Goal: Find specific page/section: Find specific page/section

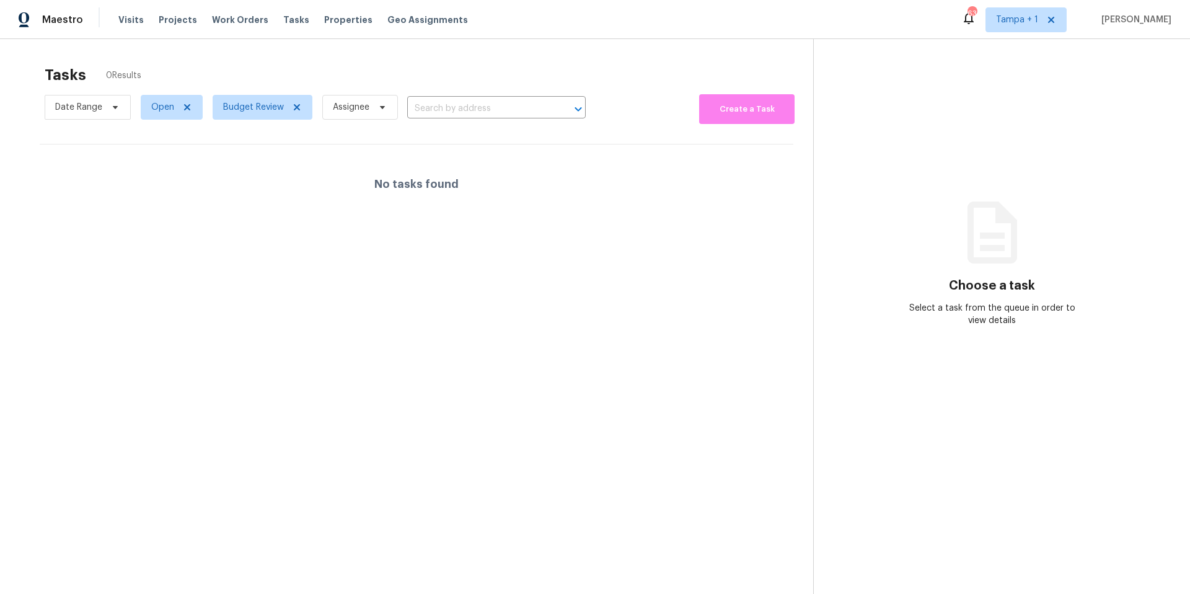
click at [329, 14] on span "Properties" at bounding box center [348, 20] width 48 height 12
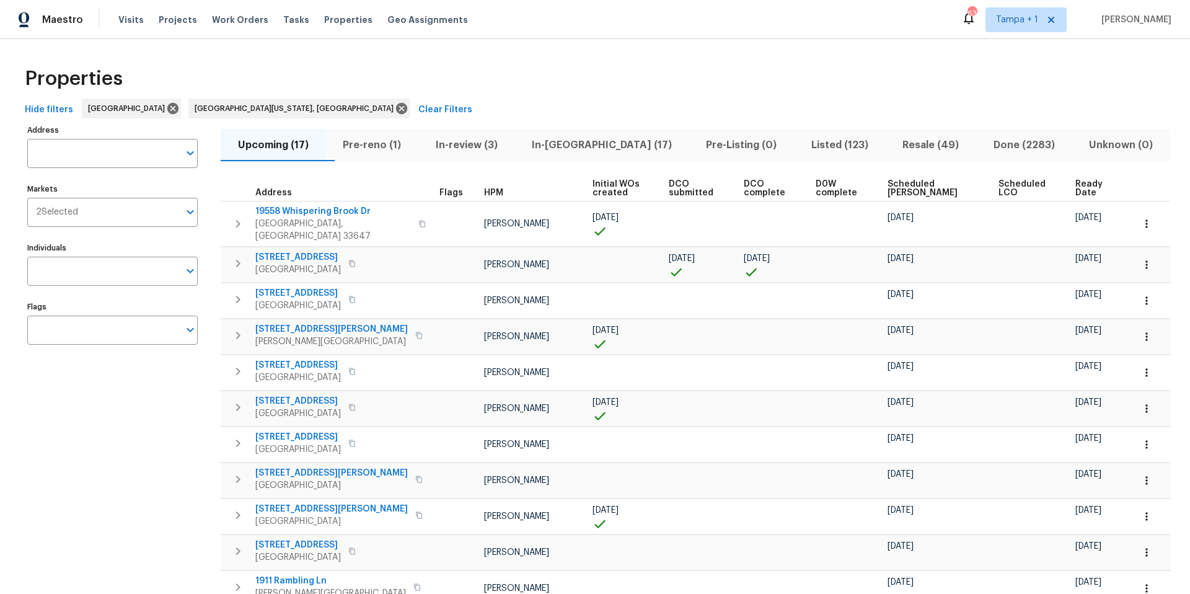
click at [262, 17] on div "Visits Projects Work Orders Tasks Properties Geo Assignments" at bounding box center [300, 19] width 364 height 25
click at [283, 19] on span "Tasks" at bounding box center [296, 19] width 26 height 9
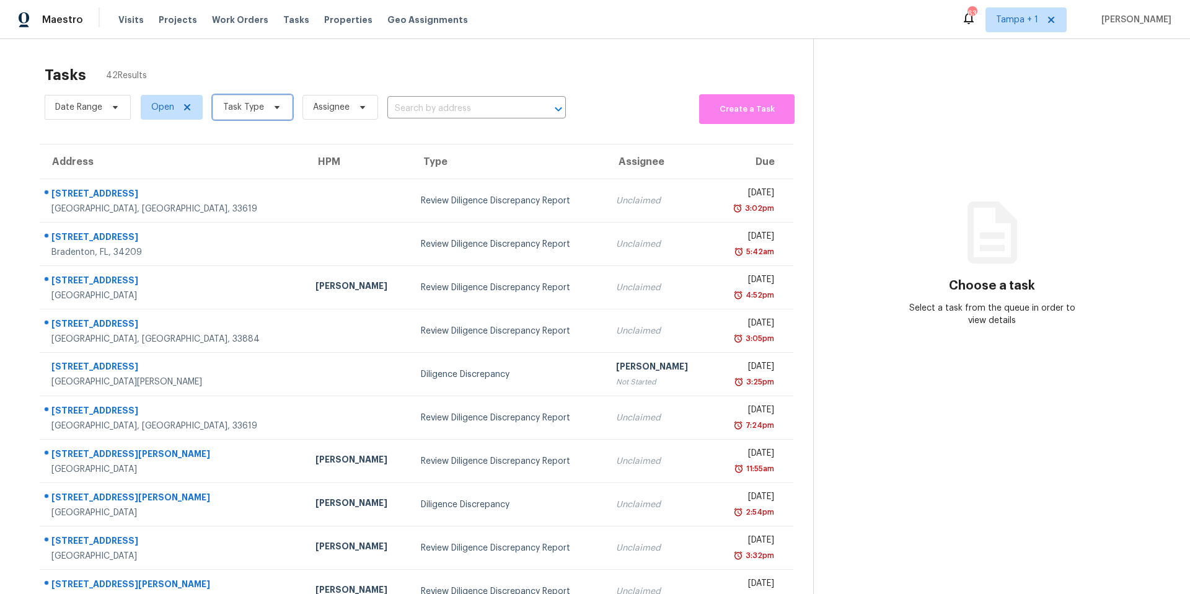
click at [237, 115] on span "Task Type" at bounding box center [253, 107] width 80 height 25
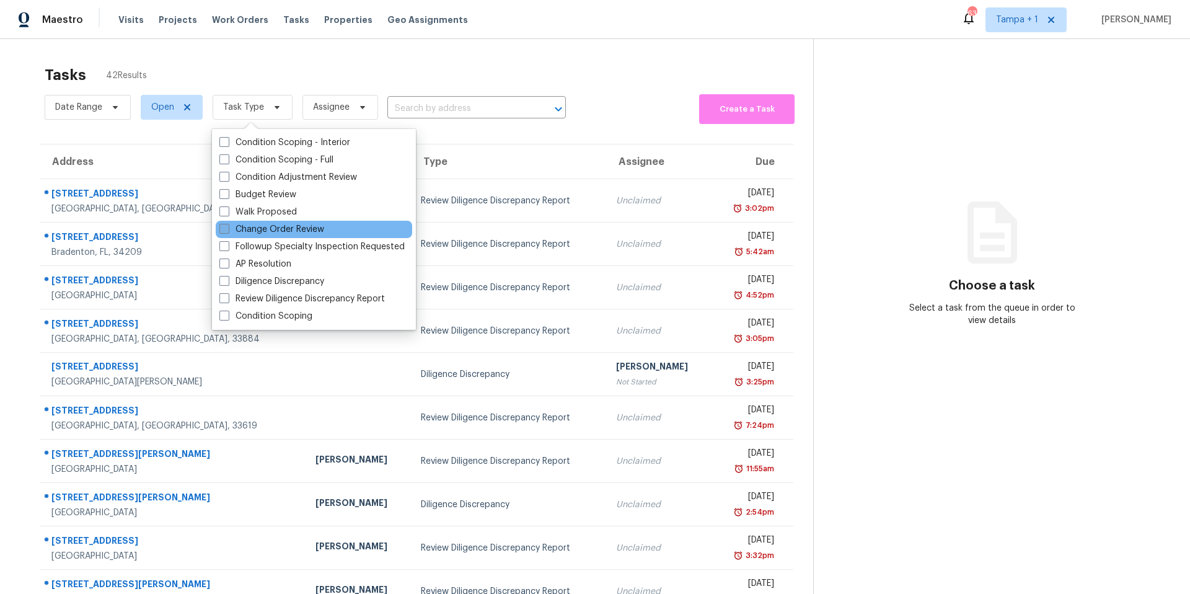
click at [266, 232] on label "Change Order Review" at bounding box center [271, 229] width 105 height 12
click at [227, 231] on input "Change Order Review" at bounding box center [223, 227] width 8 height 8
checkbox input "true"
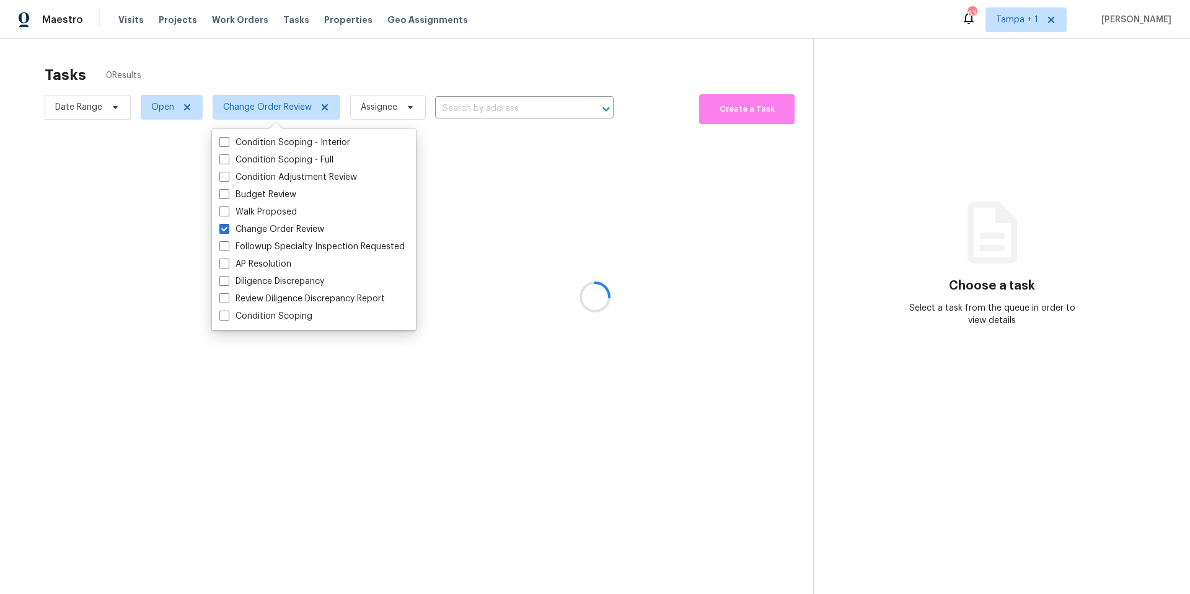
click at [427, 46] on div at bounding box center [595, 297] width 1190 height 594
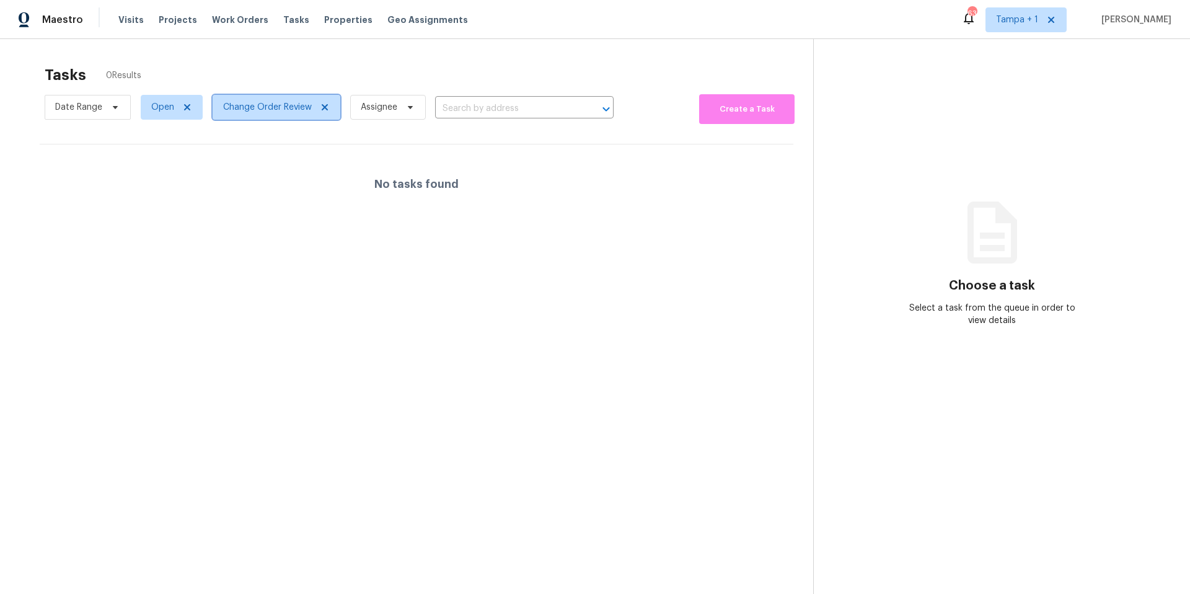
click at [270, 110] on span "Change Order Review" at bounding box center [267, 107] width 89 height 12
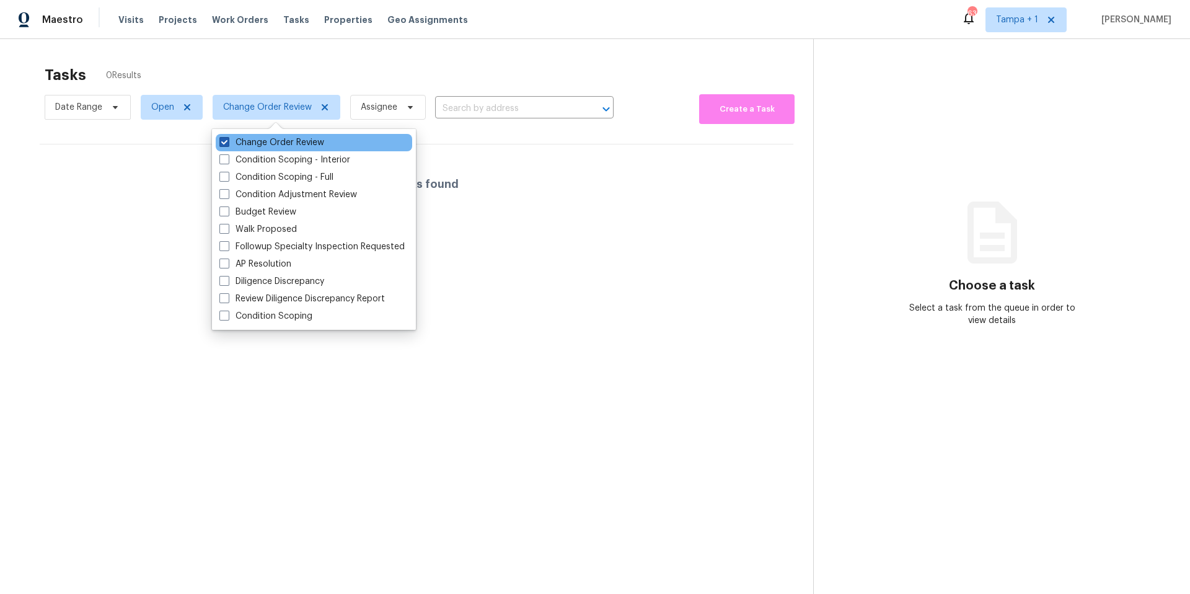
click at [245, 143] on label "Change Order Review" at bounding box center [271, 142] width 105 height 12
click at [227, 143] on input "Change Order Review" at bounding box center [223, 140] width 8 height 8
checkbox input "false"
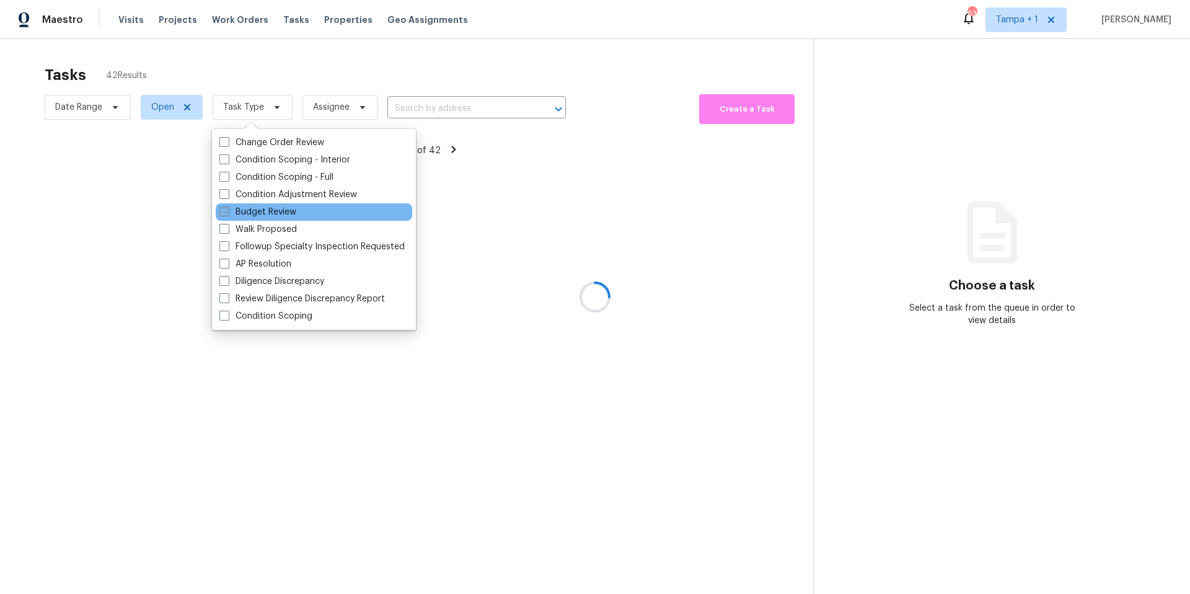
click at [252, 213] on label "Budget Review" at bounding box center [257, 212] width 77 height 12
click at [227, 213] on input "Budget Review" at bounding box center [223, 210] width 8 height 8
checkbox input "true"
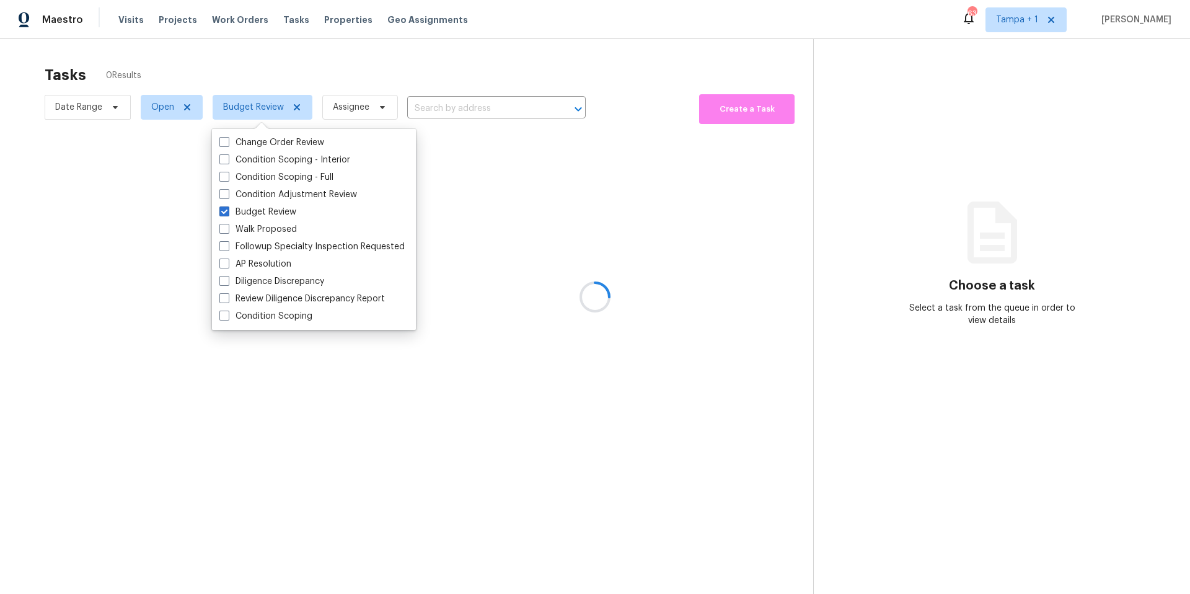
click at [379, 66] on div at bounding box center [595, 297] width 1190 height 594
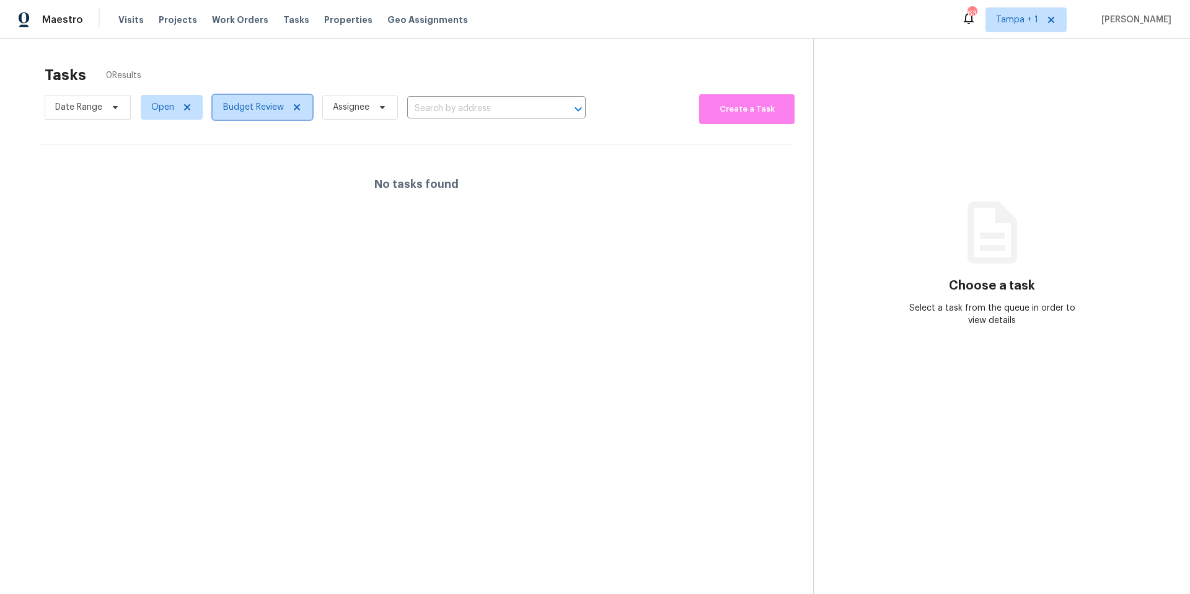
click at [257, 109] on span "Budget Review" at bounding box center [253, 107] width 61 height 12
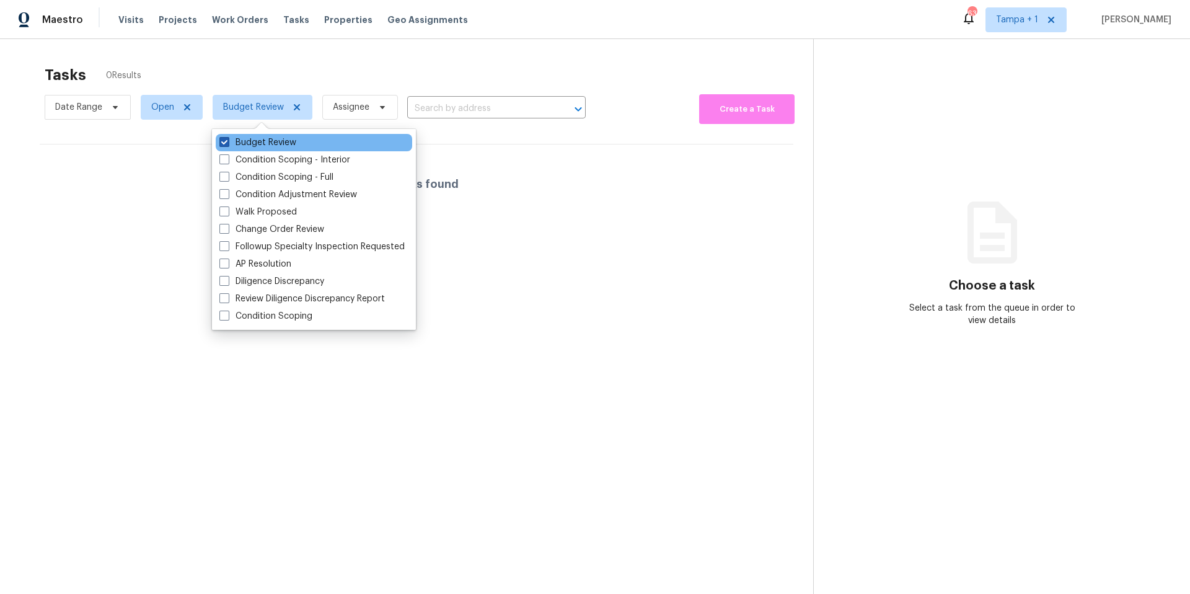
click at [234, 138] on label "Budget Review" at bounding box center [257, 142] width 77 height 12
click at [227, 138] on input "Budget Review" at bounding box center [223, 140] width 8 height 8
click at [234, 138] on label "Budget Review" at bounding box center [257, 142] width 77 height 12
click at [227, 138] on input "Budget Review" at bounding box center [223, 140] width 8 height 8
checkbox input "true"
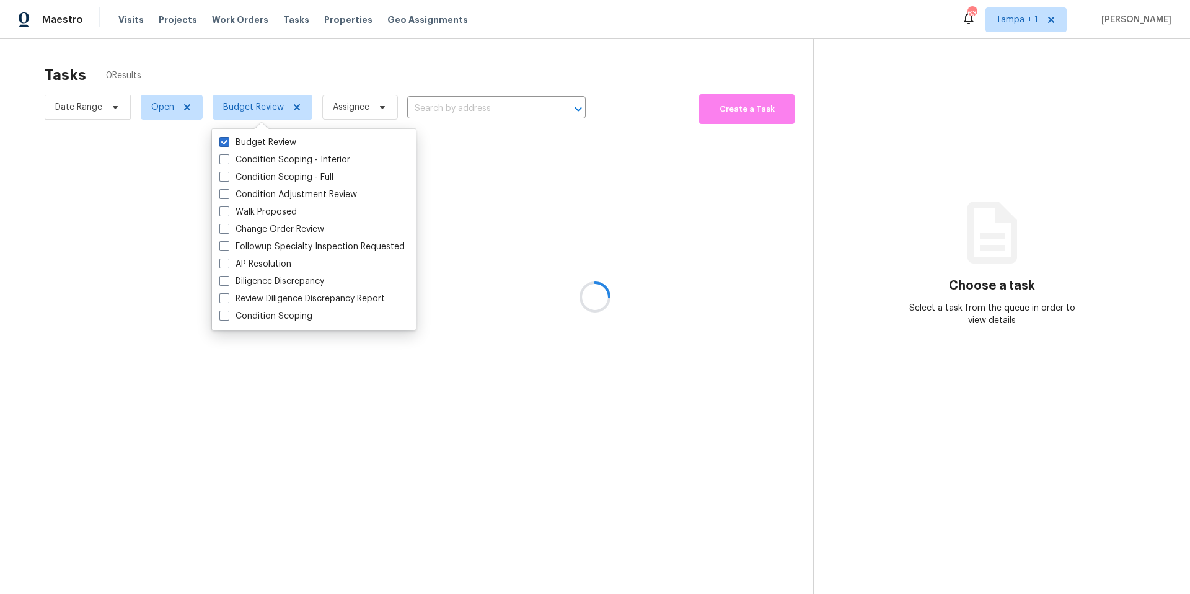
click at [348, 50] on div at bounding box center [595, 297] width 1190 height 594
